Goal: Information Seeking & Learning: Find specific fact

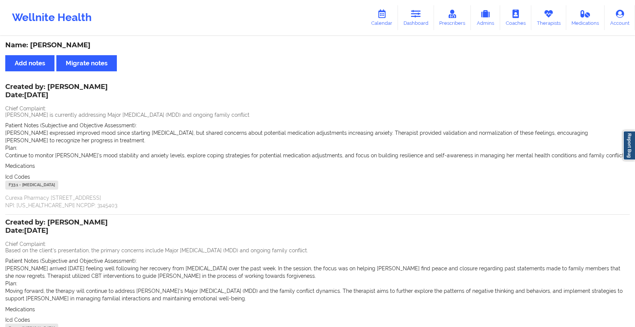
click at [420, 10] on icon at bounding box center [416, 14] width 10 height 8
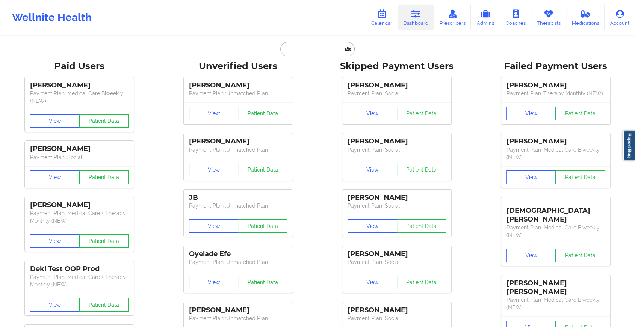
click at [323, 45] on input "text" at bounding box center [317, 49] width 74 height 14
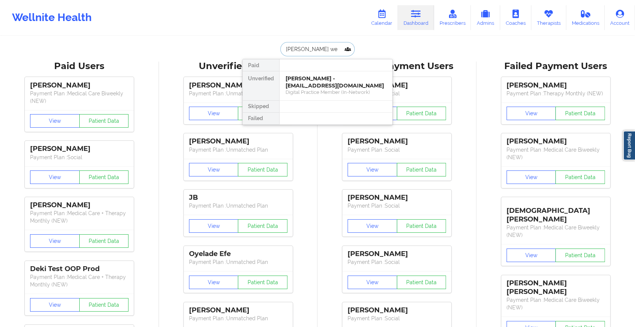
drag, startPoint x: 327, startPoint y: 45, endPoint x: 246, endPoint y: 32, distance: 81.5
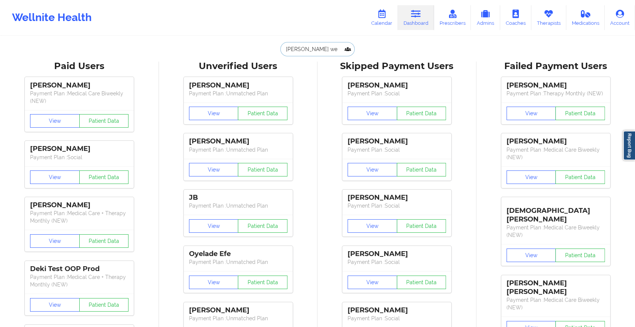
paste input "[EMAIL_ADDRESS][DOMAIN_NAME]"
type input "[EMAIL_ADDRESS][DOMAIN_NAME]"
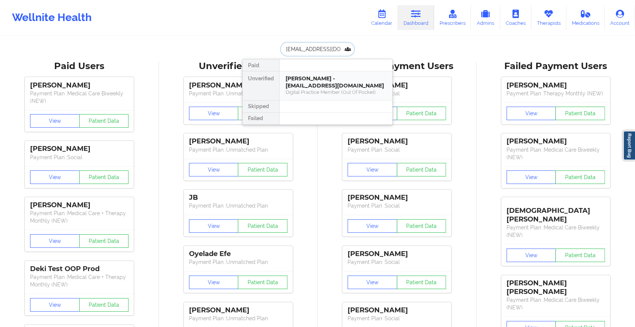
click at [311, 86] on div "[PERSON_NAME] - [EMAIL_ADDRESS][DOMAIN_NAME]" at bounding box center [336, 82] width 101 height 14
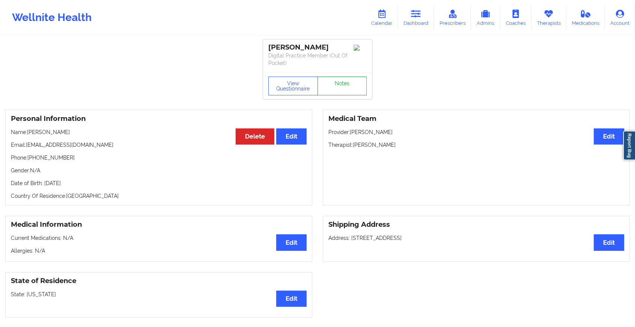
click at [331, 83] on link "Notes" at bounding box center [343, 86] width 50 height 19
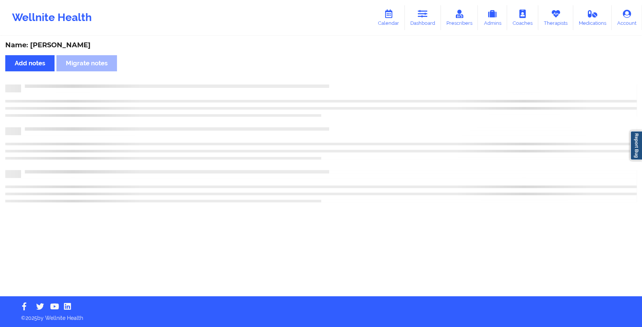
click at [331, 83] on div "Name: [PERSON_NAME] Add notes Migrate notes" at bounding box center [321, 167] width 642 height 260
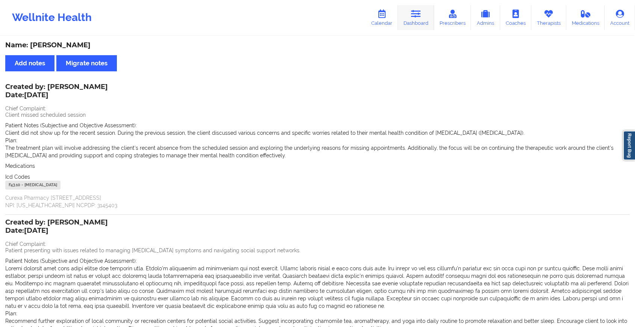
click at [417, 14] on icon at bounding box center [416, 14] width 10 height 8
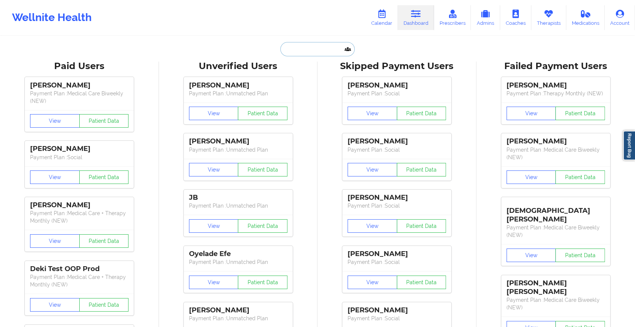
click at [324, 52] on input "text" at bounding box center [317, 49] width 74 height 14
paste input "[EMAIL_ADDRESS][DOMAIN_NAME]"
type input "[EMAIL_ADDRESS][DOMAIN_NAME]"
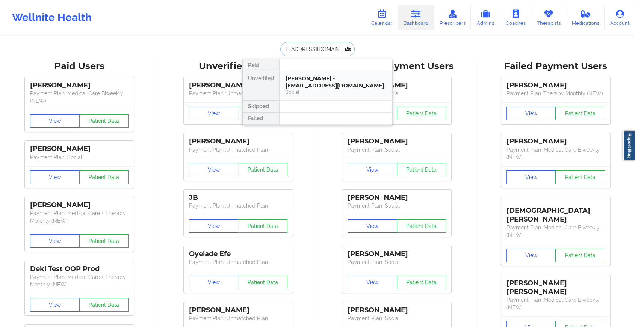
click at [324, 83] on div "[PERSON_NAME] - [EMAIL_ADDRESS][DOMAIN_NAME]" at bounding box center [336, 82] width 101 height 14
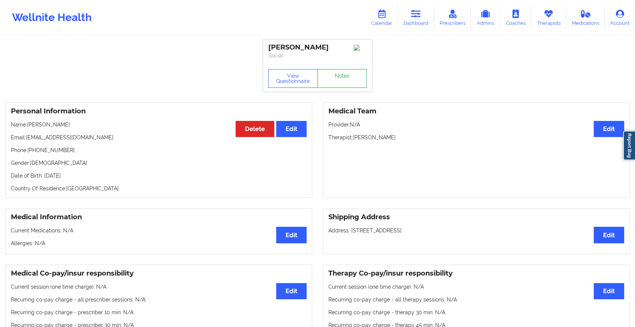
click at [343, 76] on link "Notes" at bounding box center [343, 78] width 50 height 19
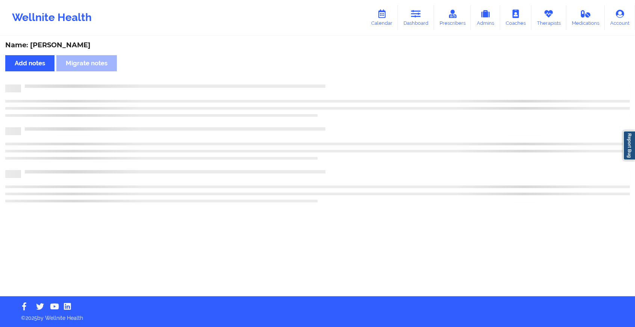
click at [343, 76] on div "Name: [PERSON_NAME] Add notes Migrate notes" at bounding box center [317, 167] width 635 height 260
click at [343, 76] on div "Name: [PERSON_NAME] Add notes Migrate notes" at bounding box center [321, 167] width 642 height 260
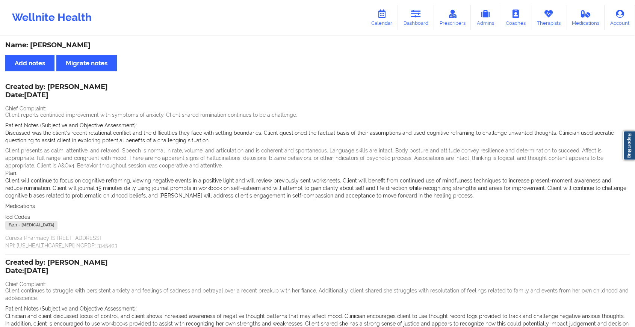
drag, startPoint x: 632, startPoint y: 122, endPoint x: 641, endPoint y: 279, distance: 157.4
click at [635, 279] on html "Wellnite Health Calendar Dashboard Prescribers Admins Coaches Therapists Medica…" at bounding box center [317, 163] width 635 height 327
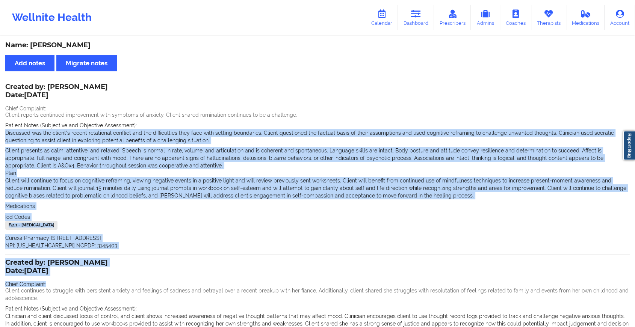
scroll to position [174, 0]
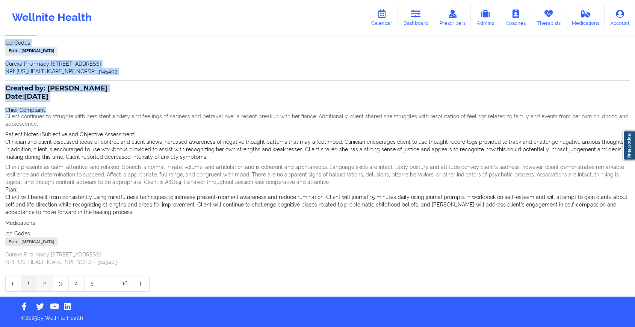
click at [48, 285] on link "2" at bounding box center [45, 283] width 16 height 15
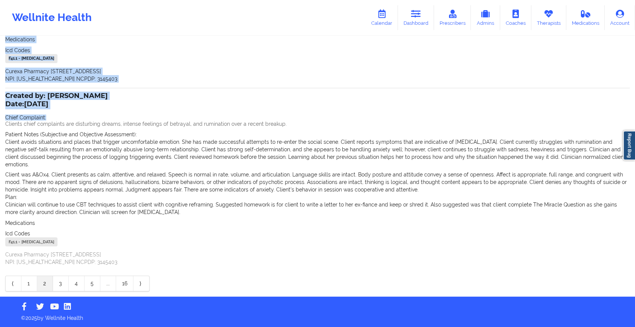
scroll to position [144, 0]
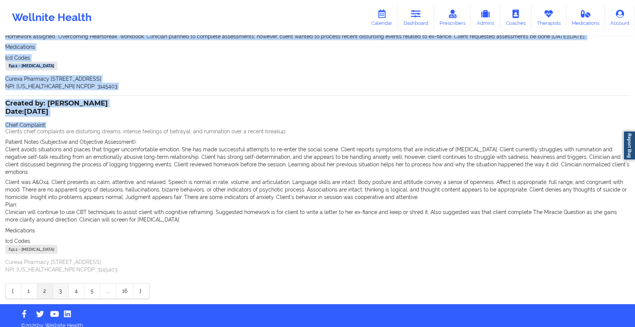
click at [61, 285] on link "3" at bounding box center [61, 291] width 16 height 15
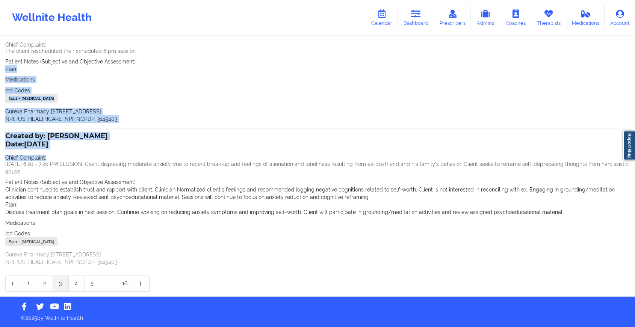
scroll to position [64, 0]
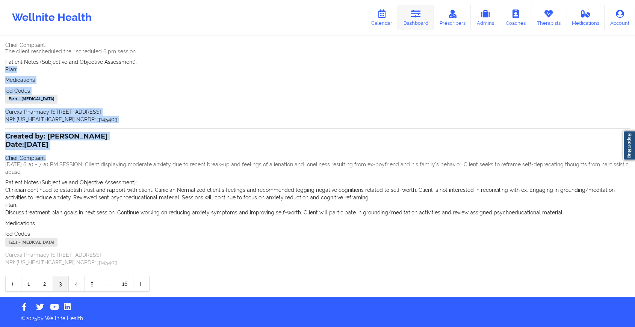
click at [419, 6] on link "Dashboard" at bounding box center [416, 17] width 36 height 25
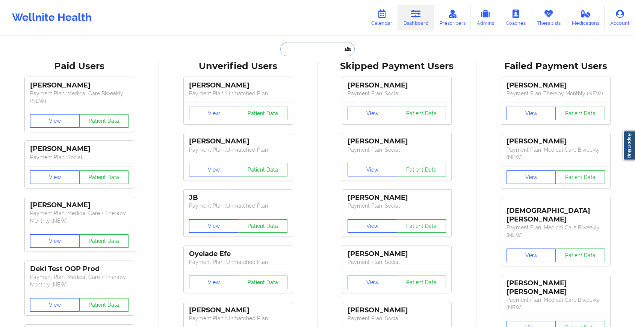
click at [337, 49] on input "text" at bounding box center [317, 49] width 74 height 14
paste input "[EMAIL_ADDRESS][DOMAIN_NAME]"
type input "[EMAIL_ADDRESS][DOMAIN_NAME]"
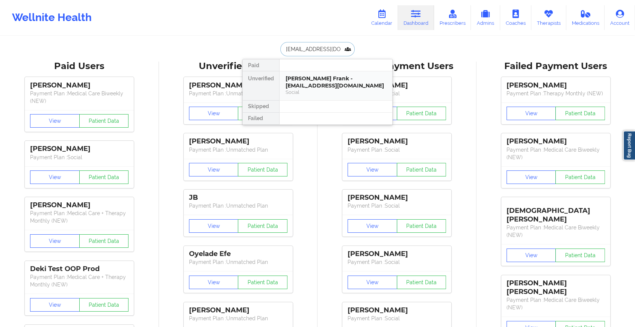
click at [355, 79] on div "[PERSON_NAME] Frank - [EMAIL_ADDRESS][DOMAIN_NAME]" at bounding box center [336, 82] width 101 height 14
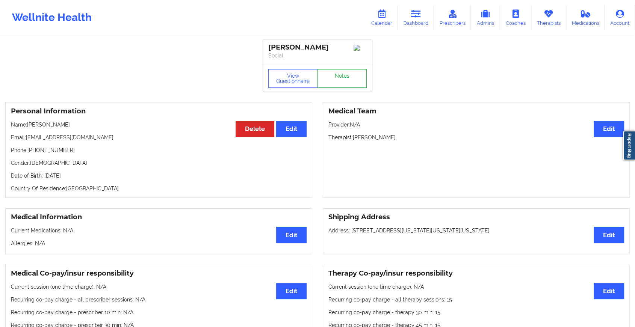
click at [347, 87] on link "Notes" at bounding box center [343, 78] width 50 height 19
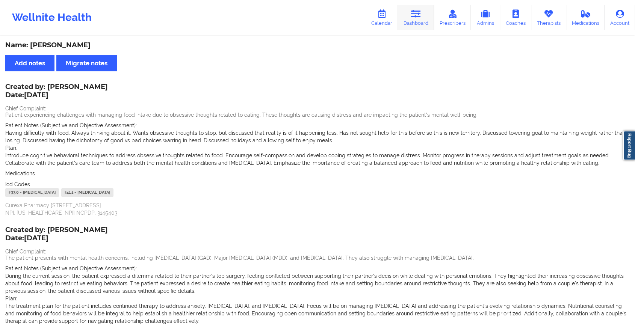
click at [420, 20] on link "Dashboard" at bounding box center [416, 17] width 36 height 25
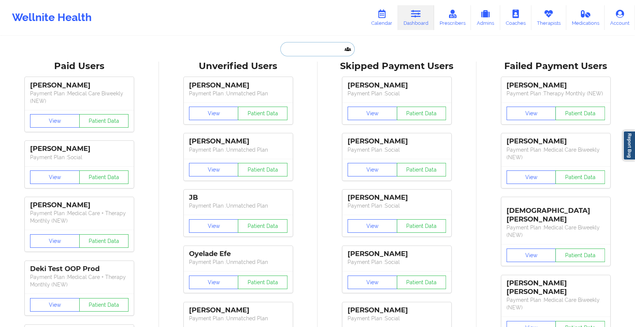
click at [305, 47] on input "text" at bounding box center [317, 49] width 74 height 14
paste input "[EMAIL_ADDRESS][DOMAIN_NAME]"
type input "[EMAIL_ADDRESS][DOMAIN_NAME]"
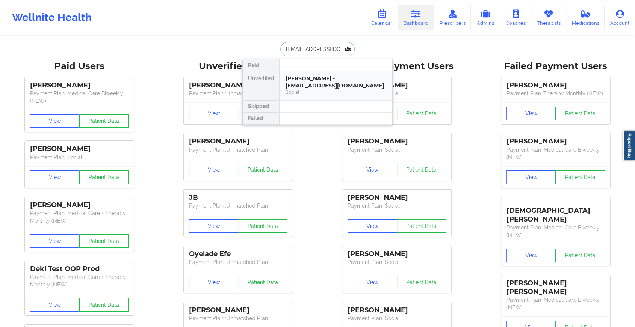
click at [307, 84] on div "[PERSON_NAME] - [EMAIL_ADDRESS][DOMAIN_NAME]" at bounding box center [336, 82] width 101 height 14
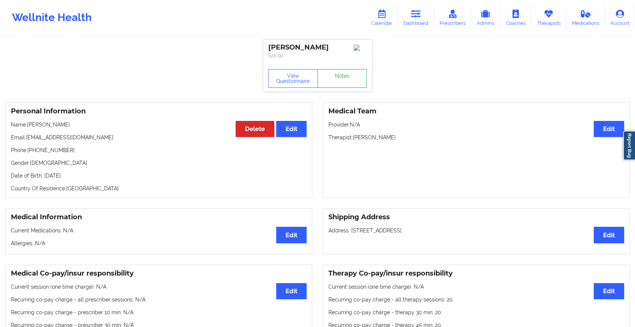
click at [331, 80] on link "Notes" at bounding box center [343, 78] width 50 height 19
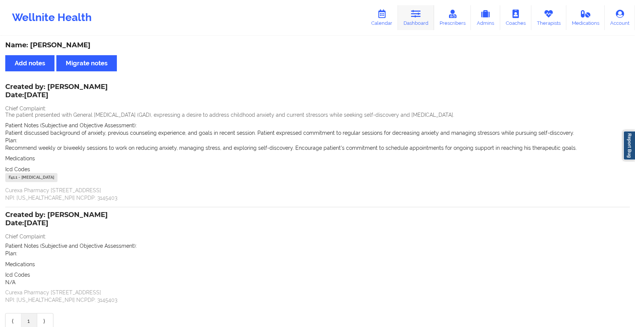
click at [405, 16] on link "Dashboard" at bounding box center [416, 17] width 36 height 25
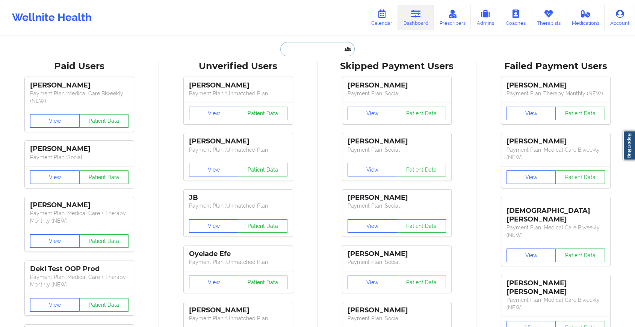
click at [312, 44] on input "text" at bounding box center [317, 49] width 74 height 14
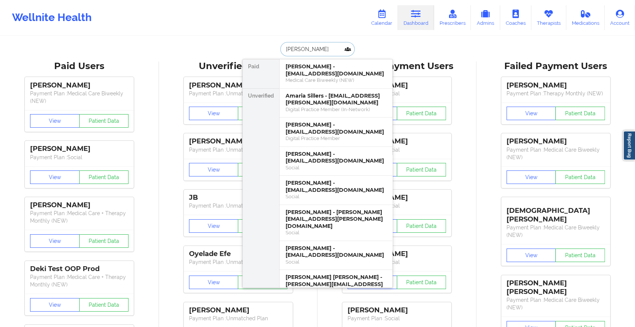
type input "[PERSON_NAME]"
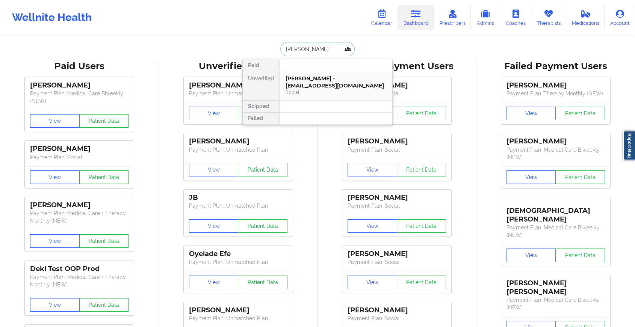
click at [317, 94] on div "Social" at bounding box center [336, 92] width 101 height 6
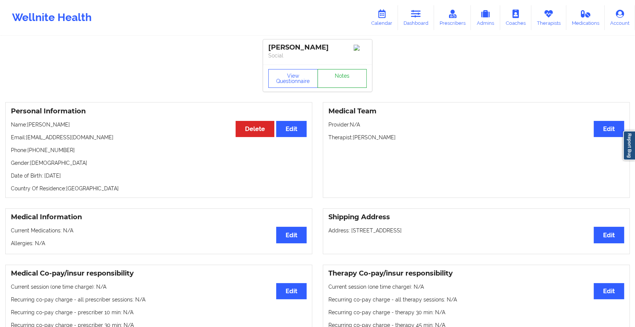
click at [339, 74] on link "Notes" at bounding box center [343, 78] width 50 height 19
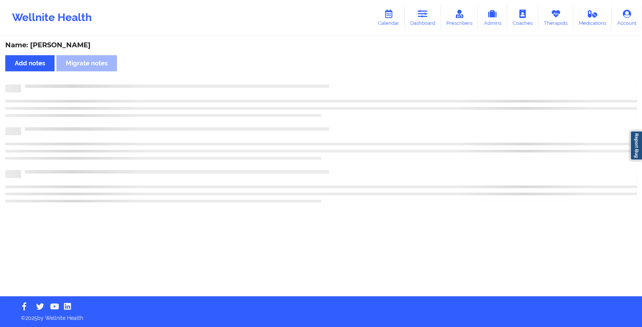
click at [339, 74] on div "Name: [PERSON_NAME] Add notes Migrate notes" at bounding box center [321, 167] width 642 height 260
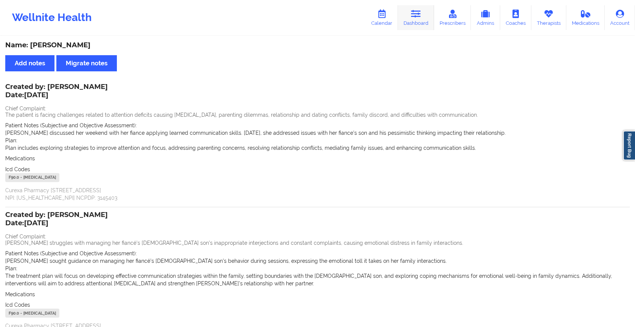
click at [412, 19] on link "Dashboard" at bounding box center [416, 17] width 36 height 25
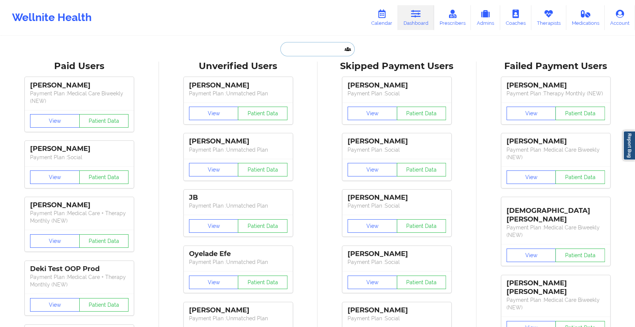
click at [298, 49] on input "text" at bounding box center [317, 49] width 74 height 14
paste input "[EMAIL_ADDRESS][DOMAIN_NAME]"
type input "[EMAIL_ADDRESS][DOMAIN_NAME]"
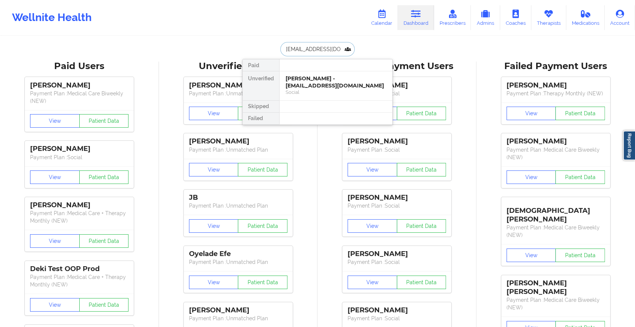
scroll to position [0, 20]
click at [311, 78] on div "[PERSON_NAME] - [EMAIL_ADDRESS][DOMAIN_NAME]" at bounding box center [336, 82] width 101 height 14
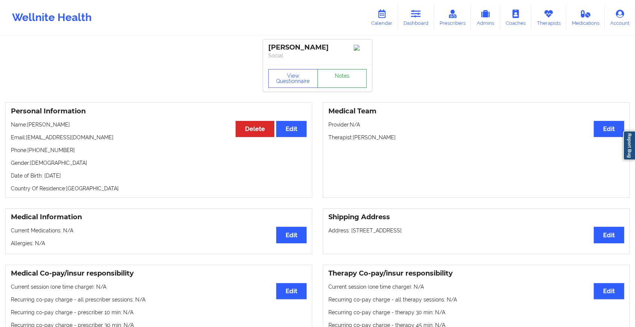
click at [330, 75] on link "Notes" at bounding box center [343, 78] width 50 height 19
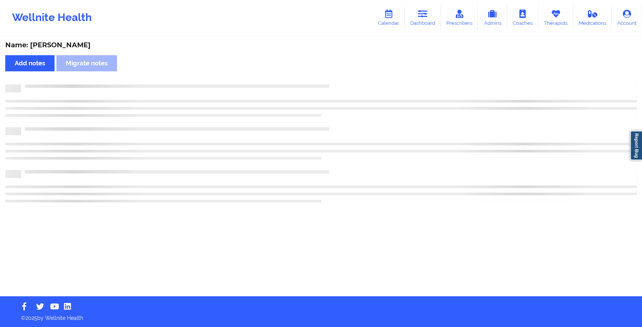
click at [330, 75] on div "Name: [PERSON_NAME] Add notes Migrate notes" at bounding box center [321, 167] width 642 height 260
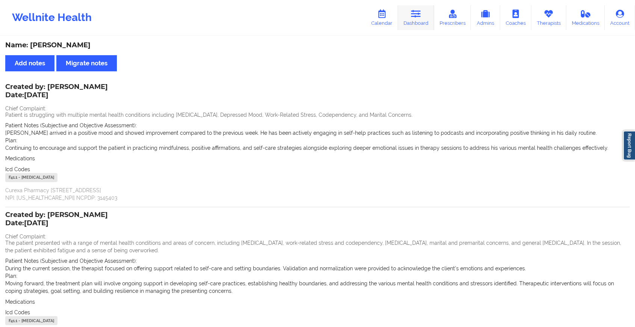
click at [430, 14] on link "Dashboard" at bounding box center [416, 17] width 36 height 25
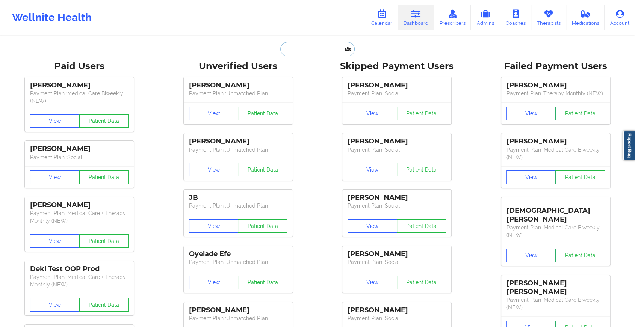
click at [313, 53] on input "text" at bounding box center [317, 49] width 74 height 14
type input "n"
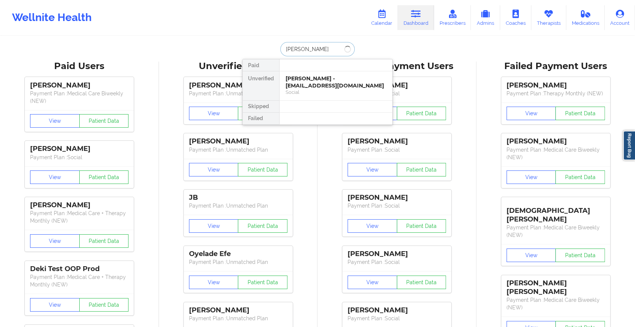
type input "[PERSON_NAME]"
click at [312, 90] on div "[PERSON_NAME] - [EMAIL_ADDRESS][DOMAIN_NAME] Social" at bounding box center [336, 85] width 113 height 29
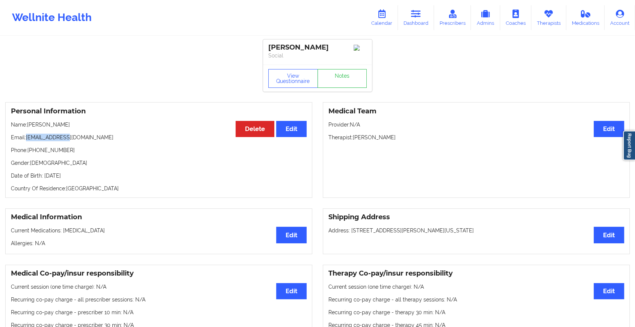
drag, startPoint x: 27, startPoint y: 140, endPoint x: 99, endPoint y: 132, distance: 72.7
click at [99, 132] on div "Personal Information Edit Delete Name: [PERSON_NAME] Email: [EMAIL_ADDRESS][DOM…" at bounding box center [158, 150] width 307 height 96
copy p "[EMAIL_ADDRESS][DOMAIN_NAME]"
click at [424, 21] on link "Dashboard" at bounding box center [416, 17] width 36 height 25
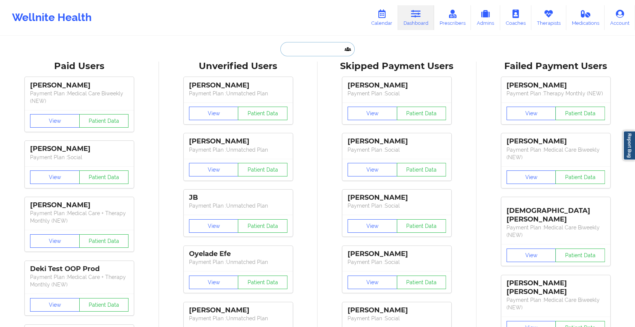
click at [298, 47] on input "text" at bounding box center [317, 49] width 74 height 14
paste input "[EMAIL_ADDRESS][DOMAIN_NAME]"
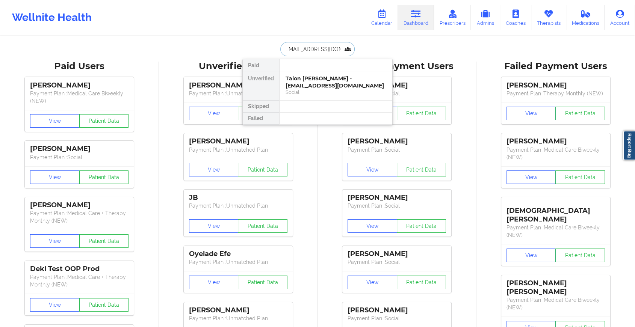
type input "[EMAIL_ADDRESS][DOMAIN_NAME]"
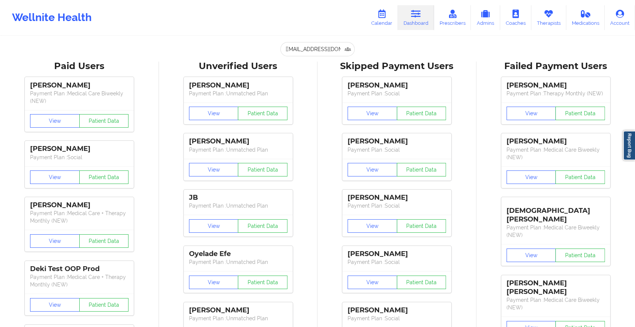
scroll to position [0, 0]
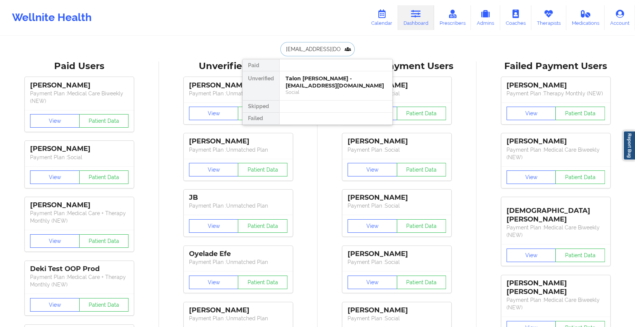
drag, startPoint x: 344, startPoint y: 47, endPoint x: 241, endPoint y: 39, distance: 103.7
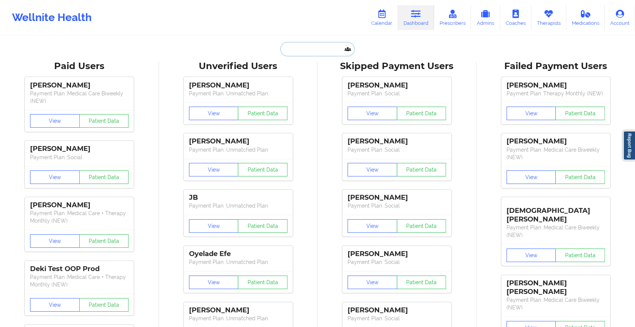
paste input "[EMAIL_ADDRESS][DOMAIN_NAME]"
type input "[EMAIL_ADDRESS][DOMAIN_NAME]"
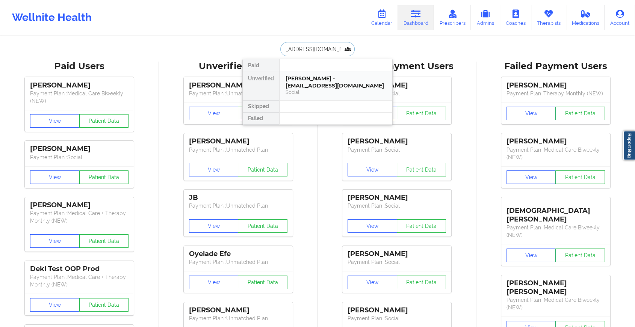
click at [315, 82] on div "[PERSON_NAME] - [EMAIL_ADDRESS][DOMAIN_NAME]" at bounding box center [336, 82] width 101 height 14
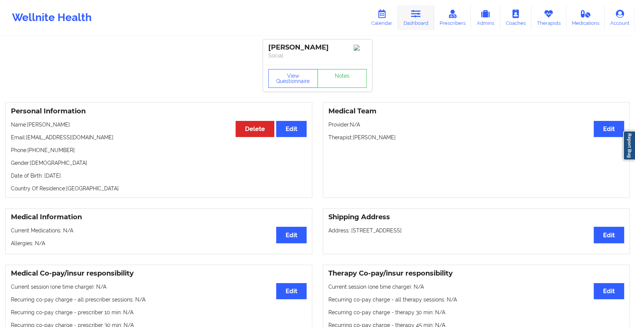
click at [411, 18] on link "Dashboard" at bounding box center [416, 17] width 36 height 25
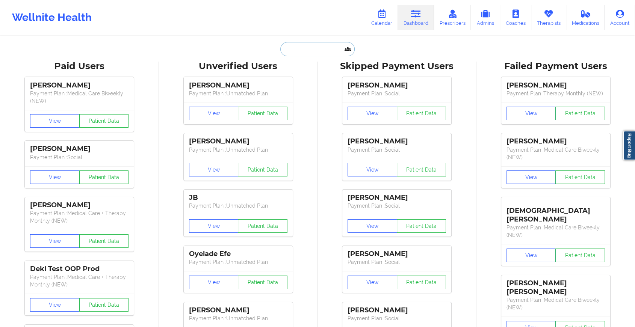
click at [308, 46] on input "text" at bounding box center [317, 49] width 74 height 14
paste input "[PERSON_NAME][EMAIL_ADDRESS][DOMAIN_NAME]"
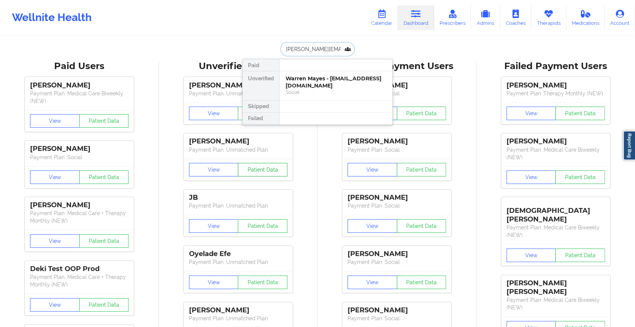
drag, startPoint x: 341, startPoint y: 46, endPoint x: 241, endPoint y: 165, distance: 155.6
paste input "[EMAIL_ADDRESS][DOMAIN_NAME]"
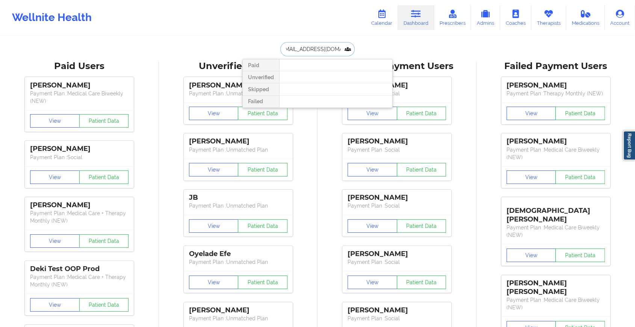
click at [319, 43] on input "[EMAIL_ADDRESS][DOMAIN_NAME]" at bounding box center [317, 49] width 74 height 14
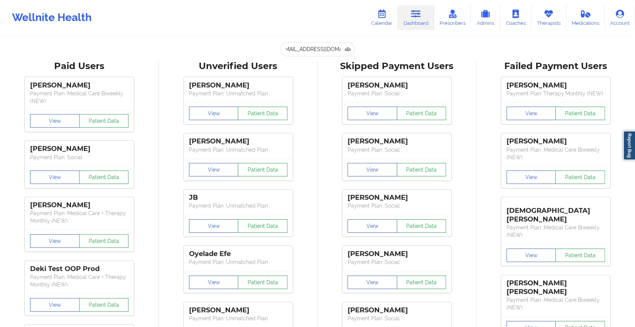
scroll to position [0, 0]
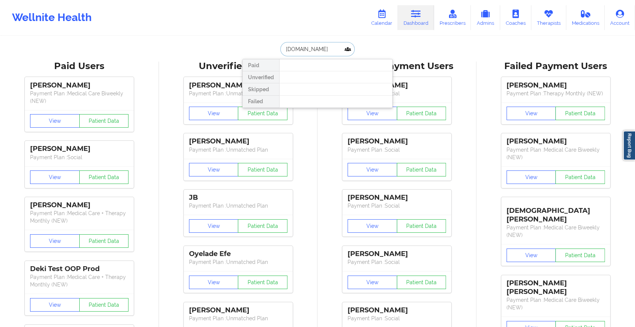
type input "[DOMAIN_NAME]"
drag, startPoint x: 335, startPoint y: 48, endPoint x: 247, endPoint y: 52, distance: 88.1
click at [247, 52] on div "[DOMAIN_NAME] Paid Unverified Skipped Failed" at bounding box center [318, 49] width 150 height 14
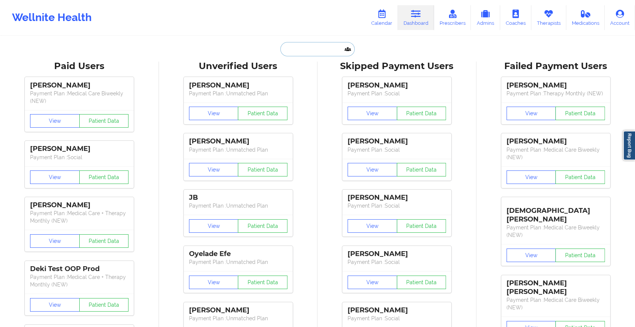
paste input "[EMAIL_ADDRESS][DOMAIN_NAME]"
type input "[EMAIL_ADDRESS][DOMAIN_NAME]"
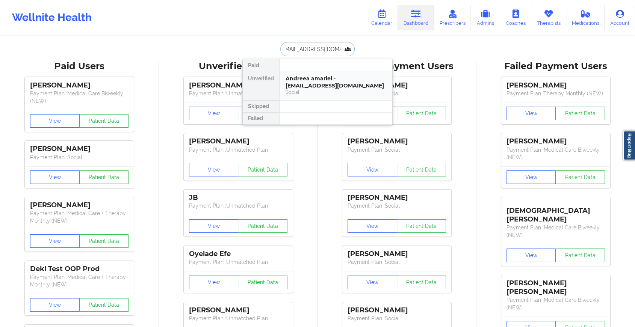
click at [303, 81] on div "Andreea amariei - [EMAIL_ADDRESS][DOMAIN_NAME]" at bounding box center [336, 82] width 101 height 14
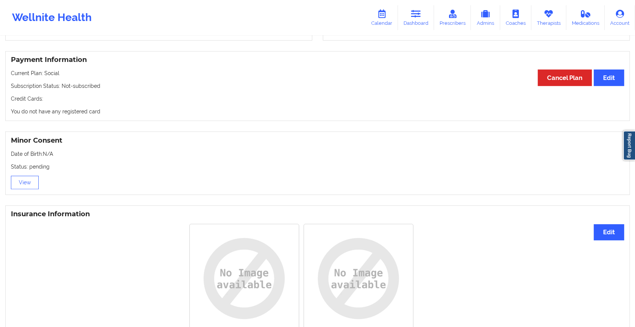
scroll to position [387, 0]
